Goal: Task Accomplishment & Management: Manage account settings

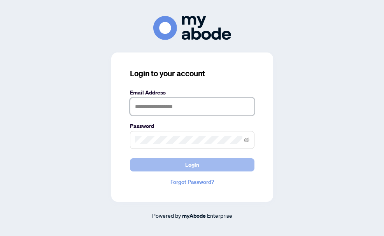
type input "**********"
click at [187, 165] on span "Login" at bounding box center [192, 165] width 14 height 12
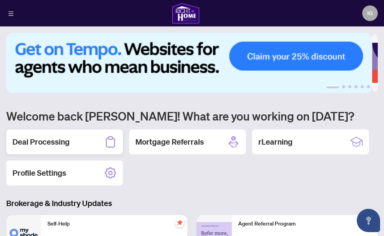
click at [60, 139] on h2 "Deal Processing" at bounding box center [40, 142] width 57 height 11
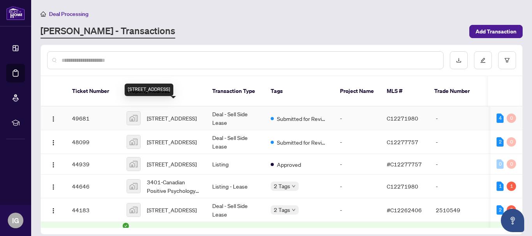
click at [184, 114] on span "[STREET_ADDRESS]" at bounding box center [172, 118] width 50 height 9
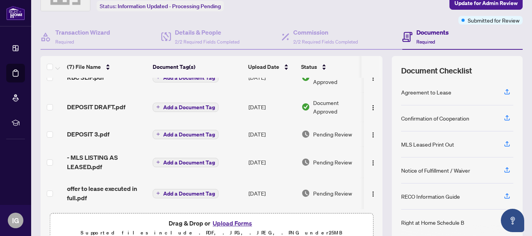
scroll to position [1, 0]
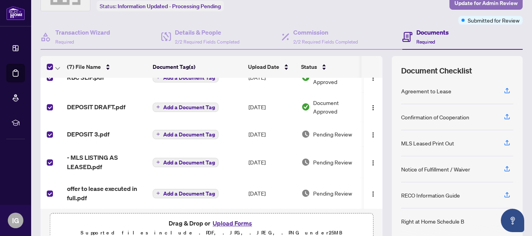
click at [384, 2] on span "Update for Admin Review" at bounding box center [485, 3] width 63 height 12
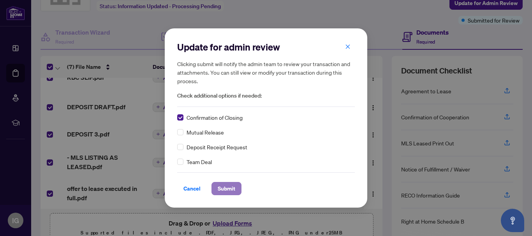
click at [224, 188] on span "Submit" at bounding box center [227, 189] width 18 height 12
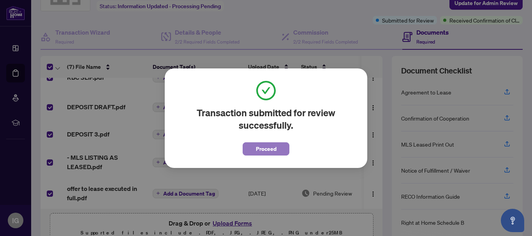
click at [270, 147] on span "Proceed" at bounding box center [266, 149] width 21 height 12
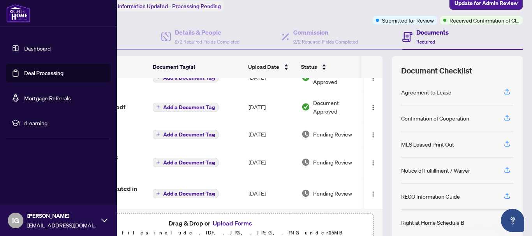
click at [42, 51] on link "Dashboard" at bounding box center [37, 48] width 26 height 7
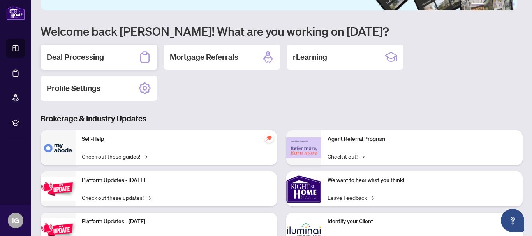
click at [86, 54] on h2 "Deal Processing" at bounding box center [75, 57] width 57 height 11
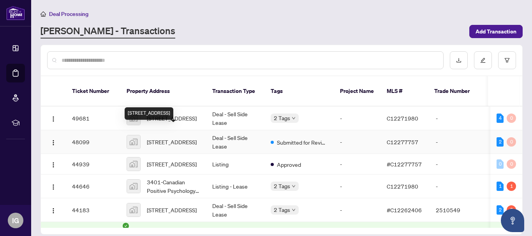
click at [179, 138] on span "[STREET_ADDRESS]" at bounding box center [172, 142] width 50 height 9
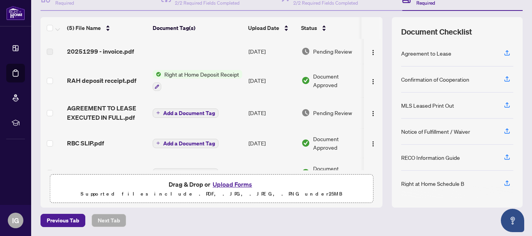
scroll to position [51, 0]
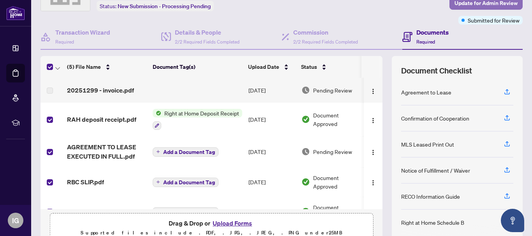
click at [384, 2] on span "Update for Admin Review" at bounding box center [485, 3] width 63 height 12
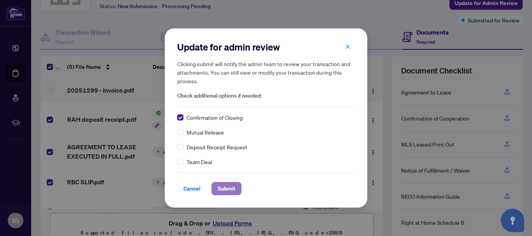
click at [231, 183] on span "Submit" at bounding box center [227, 189] width 18 height 12
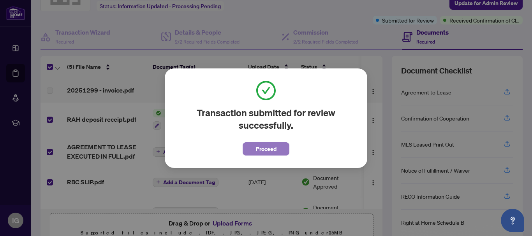
click at [257, 150] on span "Proceed" at bounding box center [266, 149] width 21 height 12
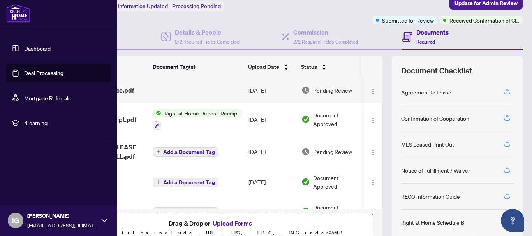
click at [16, 16] on img at bounding box center [18, 13] width 24 height 19
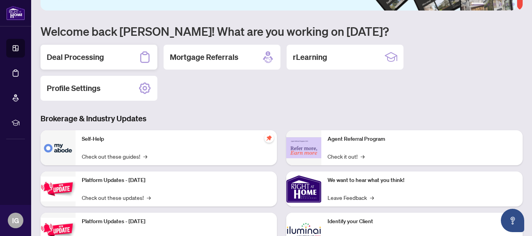
click at [80, 58] on h2 "Deal Processing" at bounding box center [75, 57] width 57 height 11
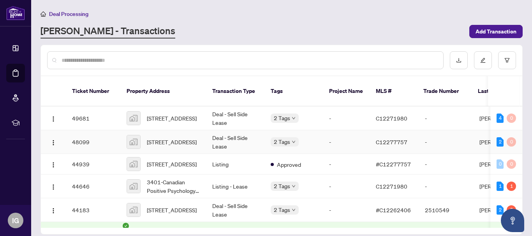
scroll to position [39, 0]
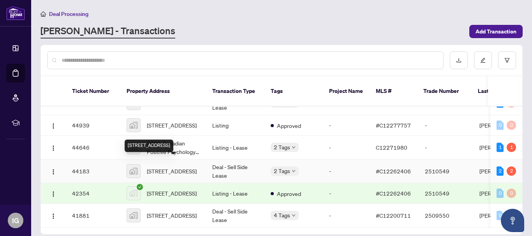
click at [163, 167] on span "[STREET_ADDRESS]" at bounding box center [172, 171] width 50 height 9
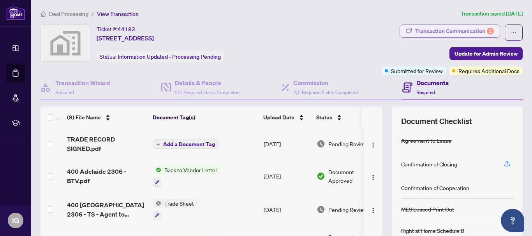
click at [384, 31] on div "Transaction Communication 2" at bounding box center [454, 31] width 79 height 12
